Goal: Find specific page/section: Find specific page/section

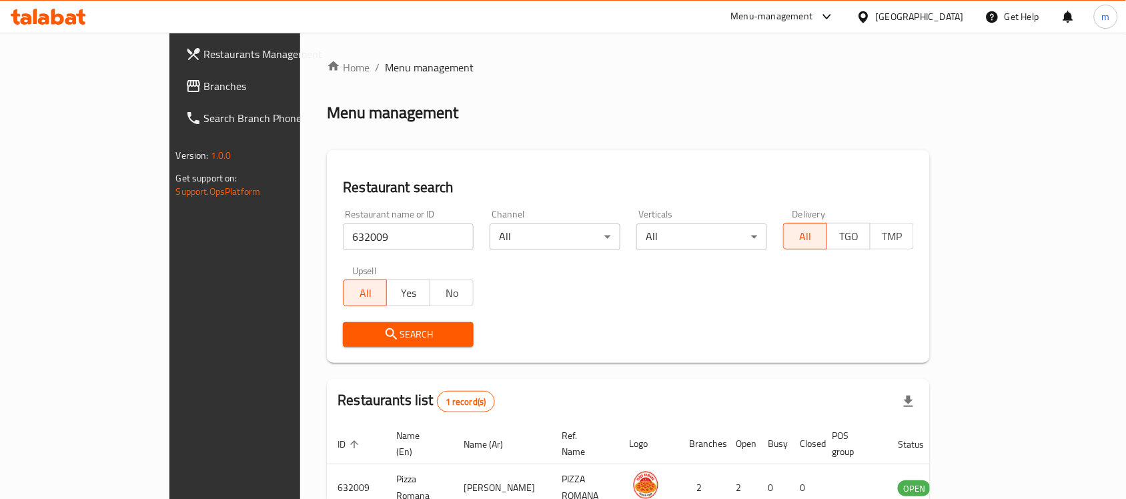
click at [204, 80] on span "Branches" at bounding box center [275, 86] width 143 height 16
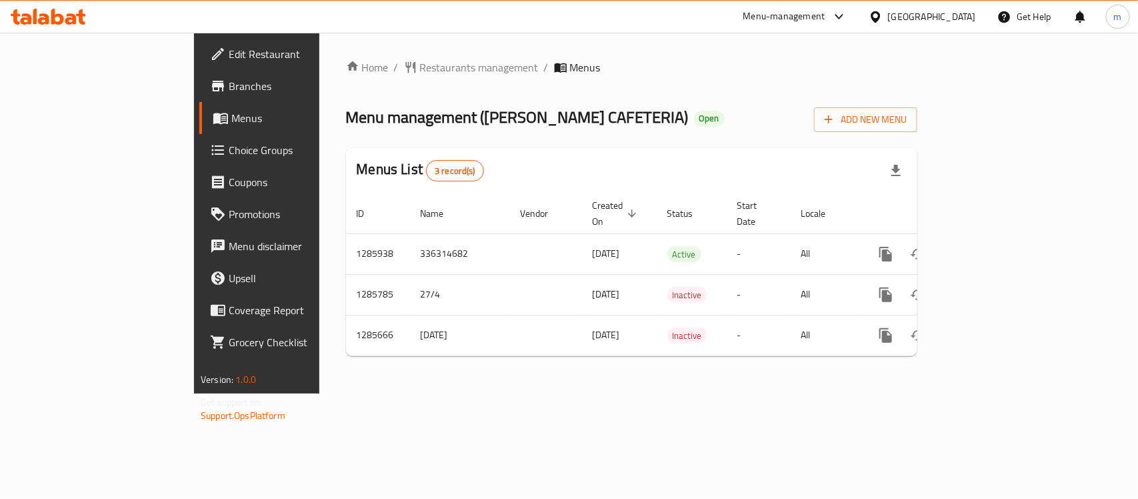
click at [355, 77] on div "Home / Restaurants management / Menus Menu management ( RASHED ALI ALSHEHHI CAF…" at bounding box center [632, 212] width 572 height 307
click at [420, 67] on span "Restaurants management" at bounding box center [479, 67] width 119 height 16
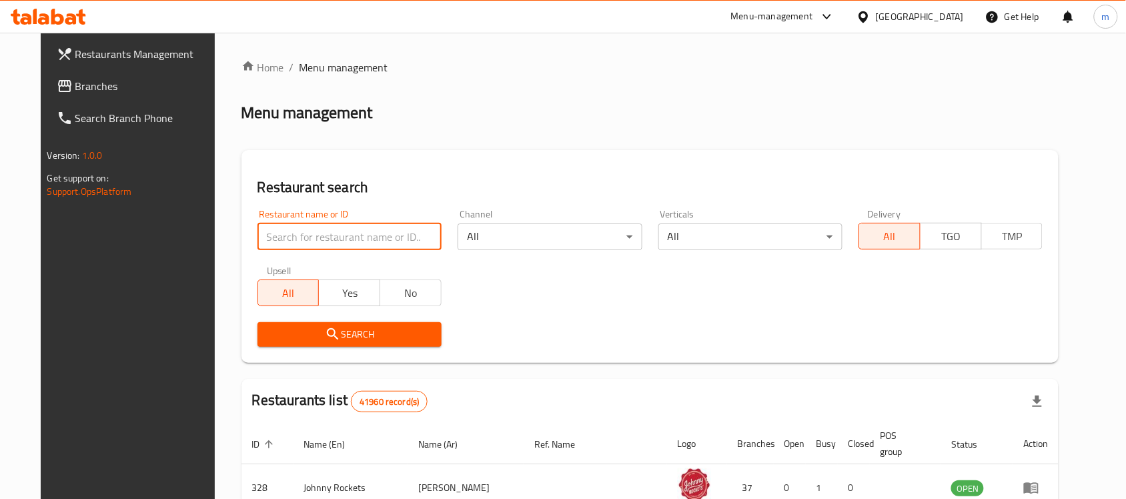
click at [321, 231] on input "search" at bounding box center [349, 236] width 184 height 27
paste input "695903"
type input "695903"
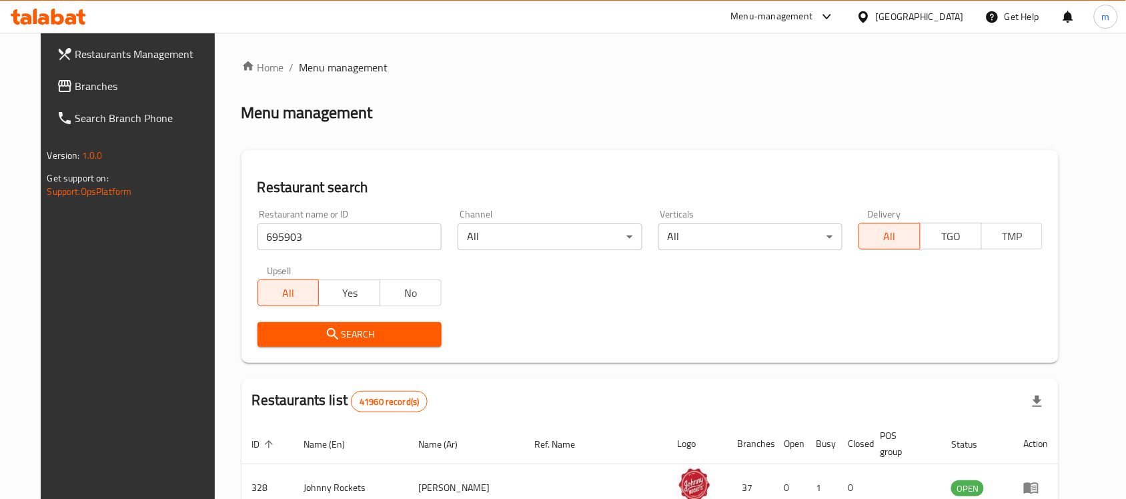
click at [325, 335] on icon "submit" at bounding box center [333, 334] width 16 height 16
